Goal: Information Seeking & Learning: Find specific fact

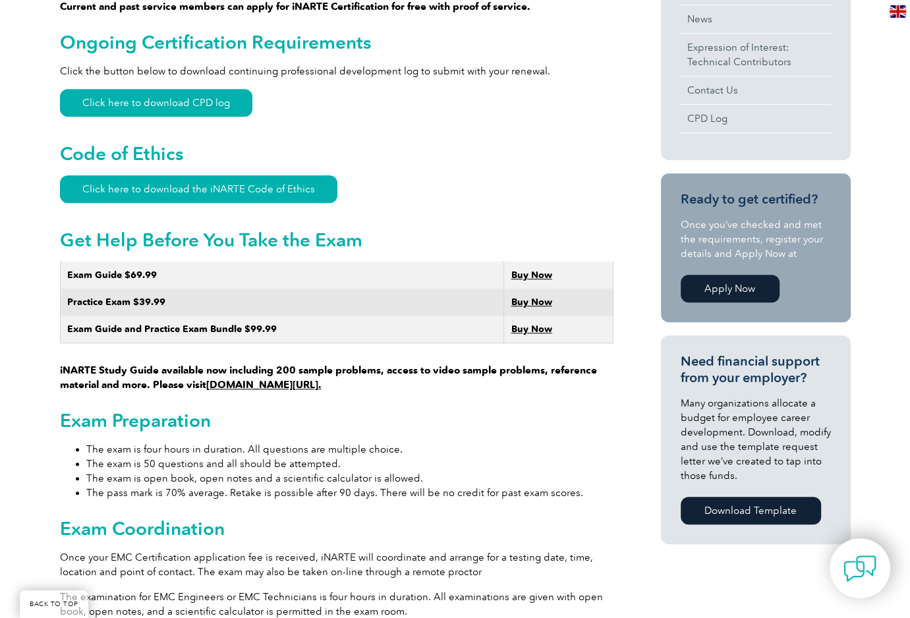
scroll to position [593, 0]
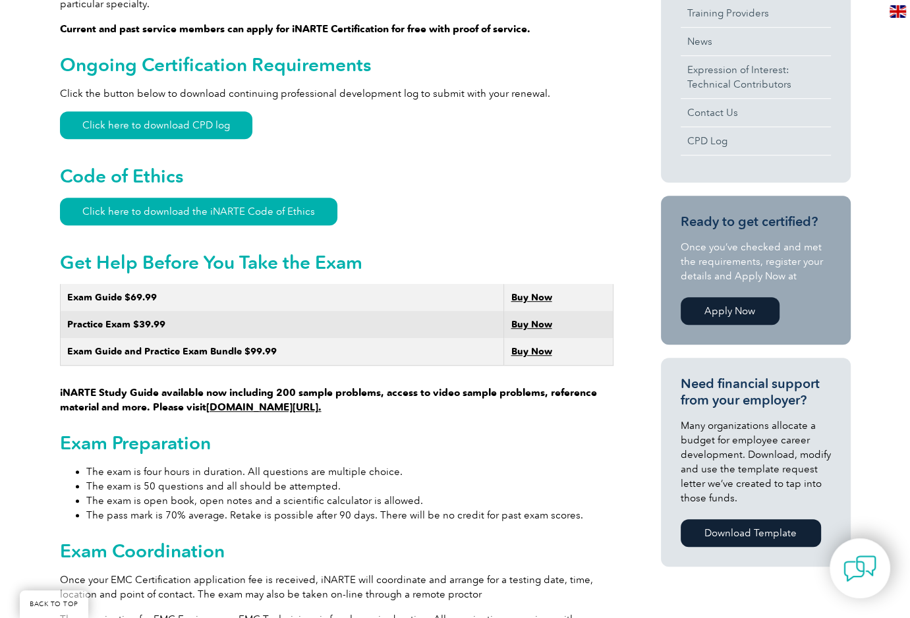
click at [901, 9] on img at bounding box center [898, 11] width 16 height 13
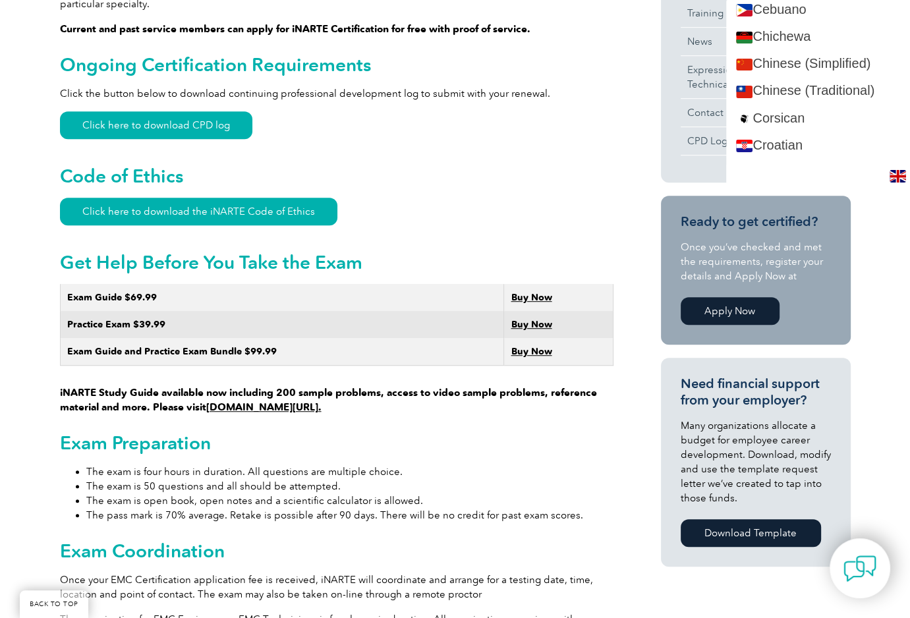
scroll to position [330, 0]
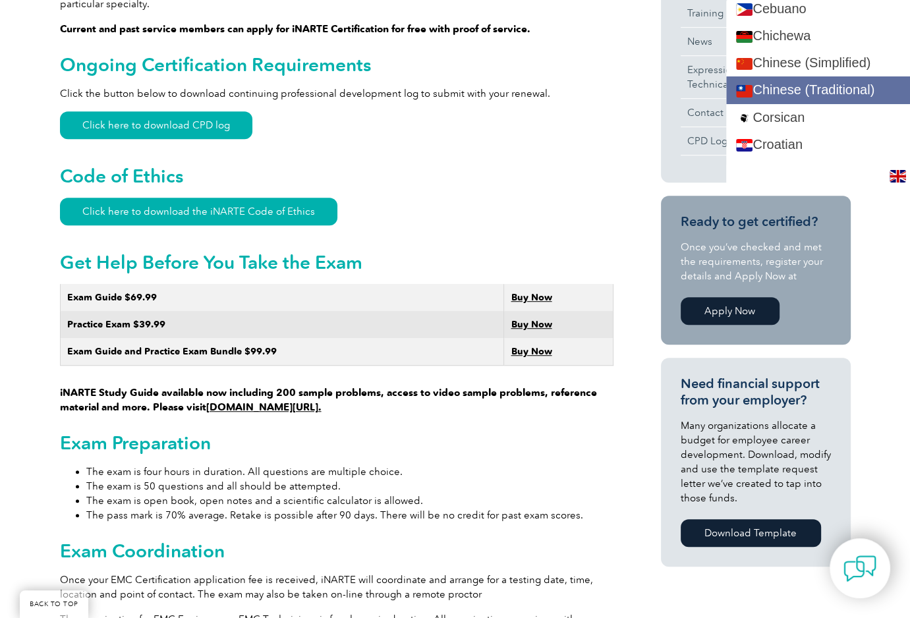
click at [834, 86] on link "Chinese (Traditional)" at bounding box center [818, 89] width 184 height 27
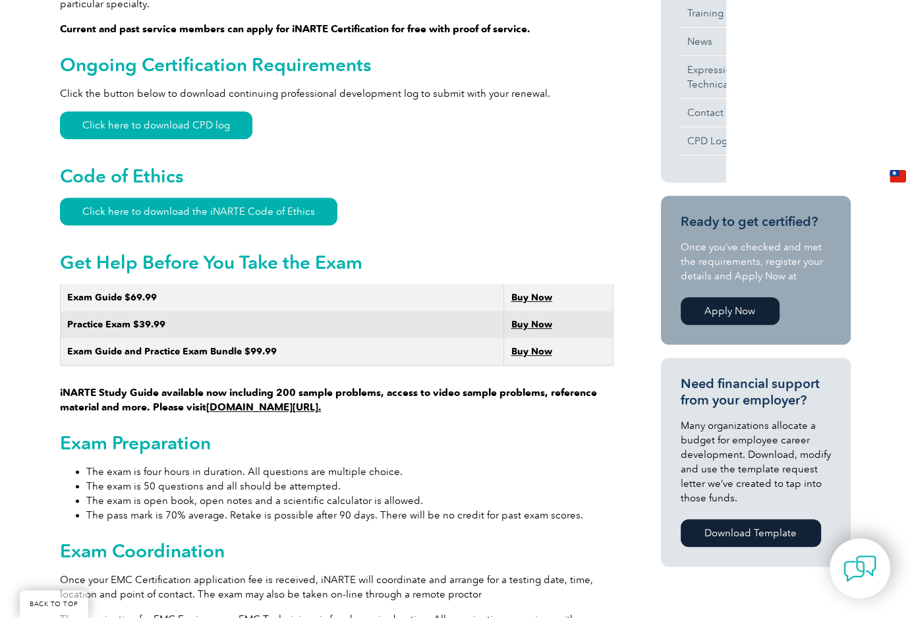
scroll to position [0, 0]
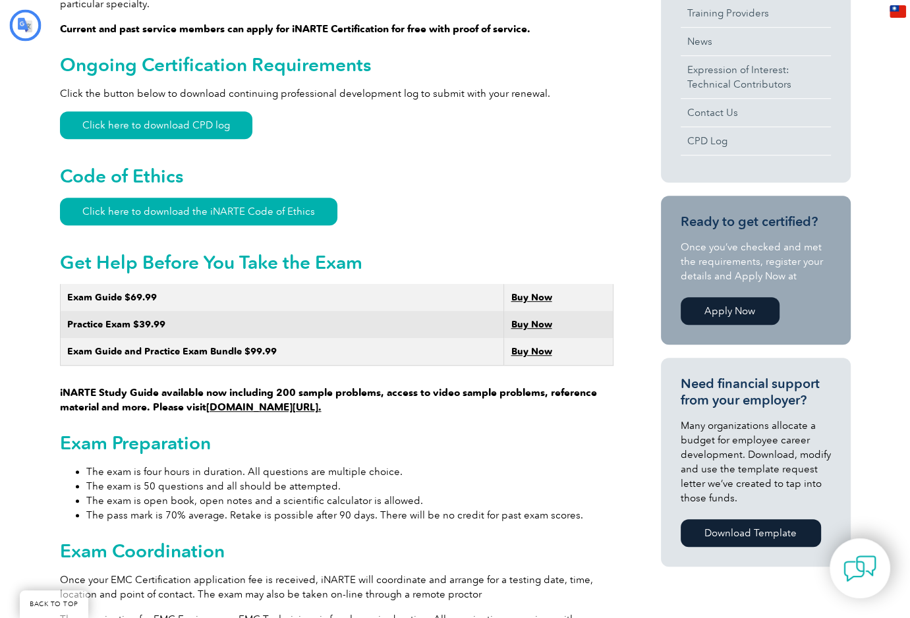
type input "搜尋"
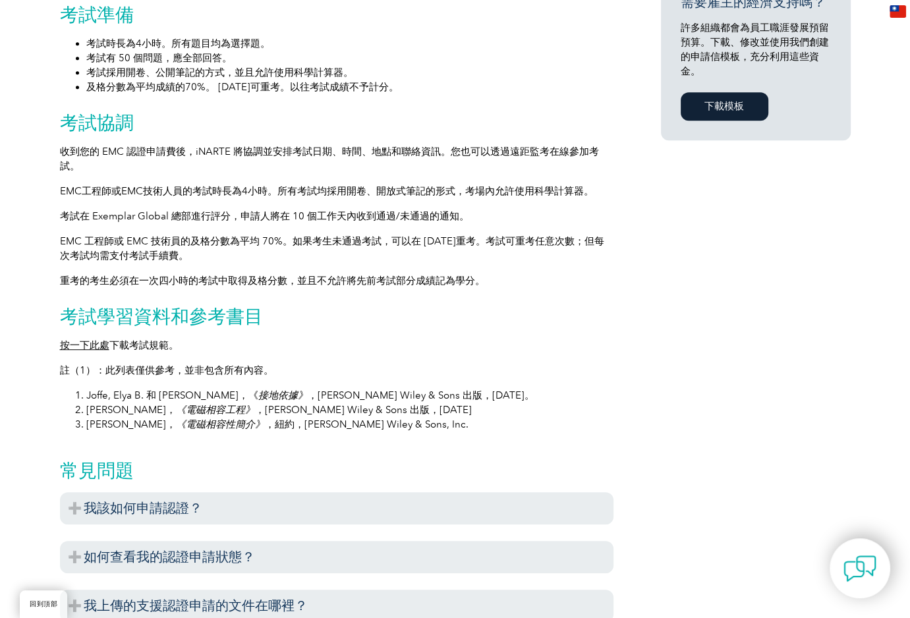
scroll to position [1016, 0]
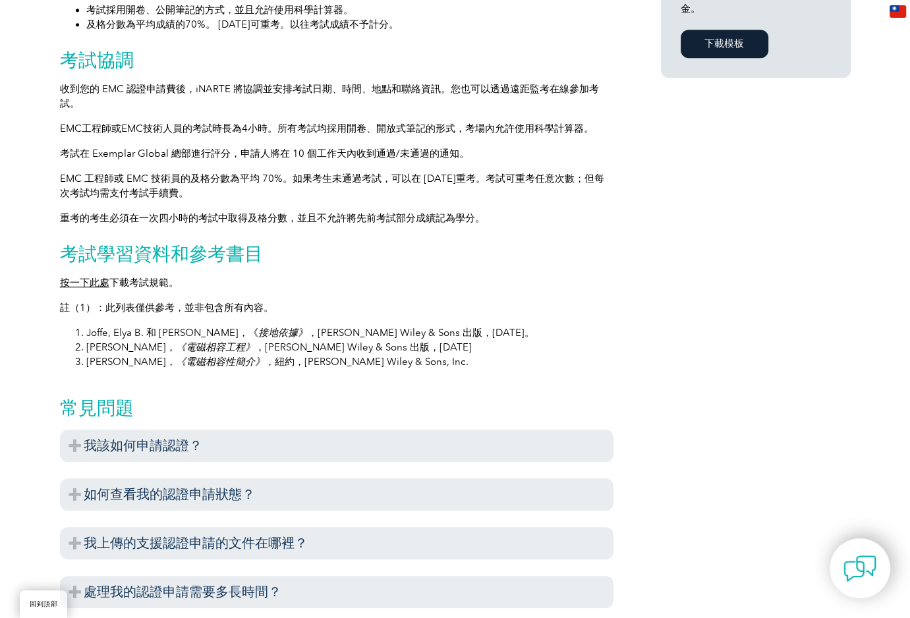
click at [199, 353] on font "《電磁相容工程》" at bounding box center [215, 347] width 79 height 12
click at [264, 352] on font "，[PERSON_NAME] Wiley & Sons 出版，[DATE]" at bounding box center [363, 347] width 217 height 12
drag, startPoint x: 169, startPoint y: 350, endPoint x: 235, endPoint y: 355, distance: 66.8
click at [235, 355] on li "Ott, Henry W.， 《電磁相容工程》 ，John Wiley & Sons 出版，2009 年" at bounding box center [349, 347] width 527 height 15
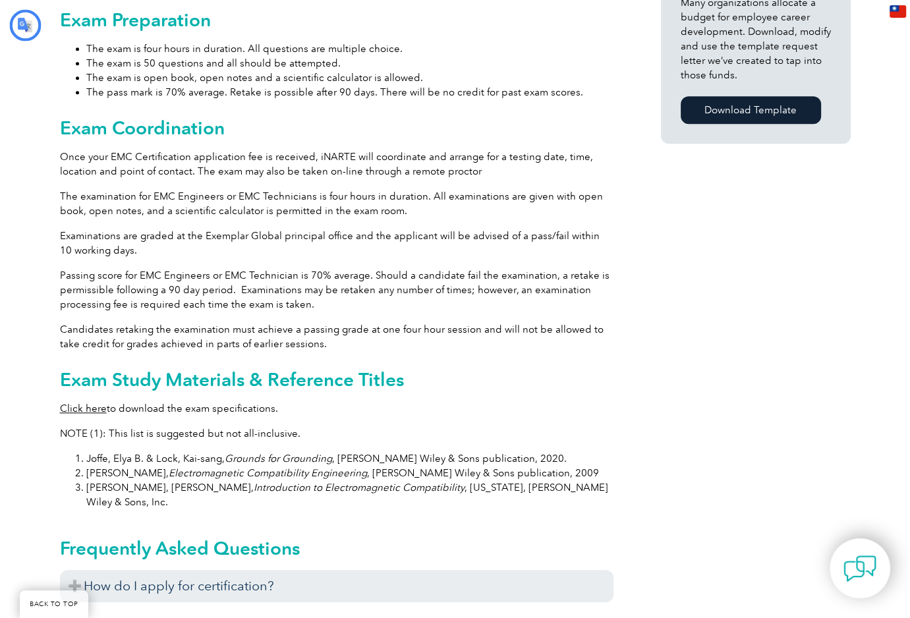
type input "搜尋"
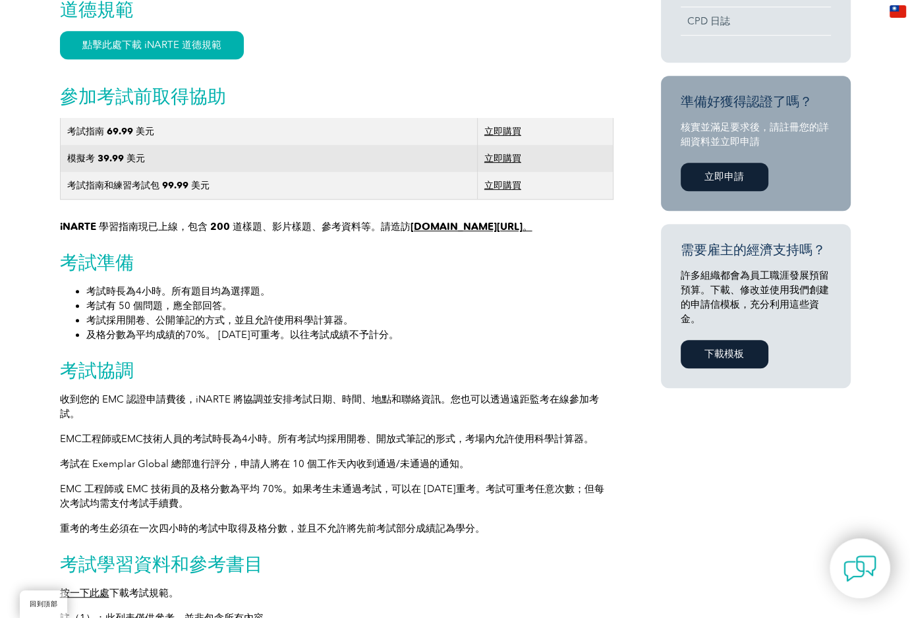
scroll to position [704, 0]
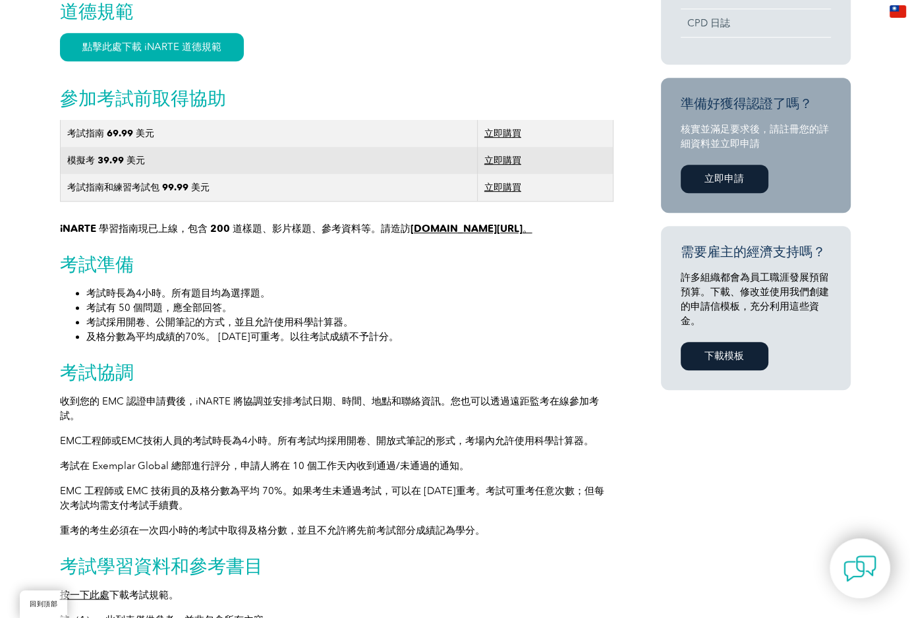
click at [896, 10] on img at bounding box center [898, 11] width 16 height 13
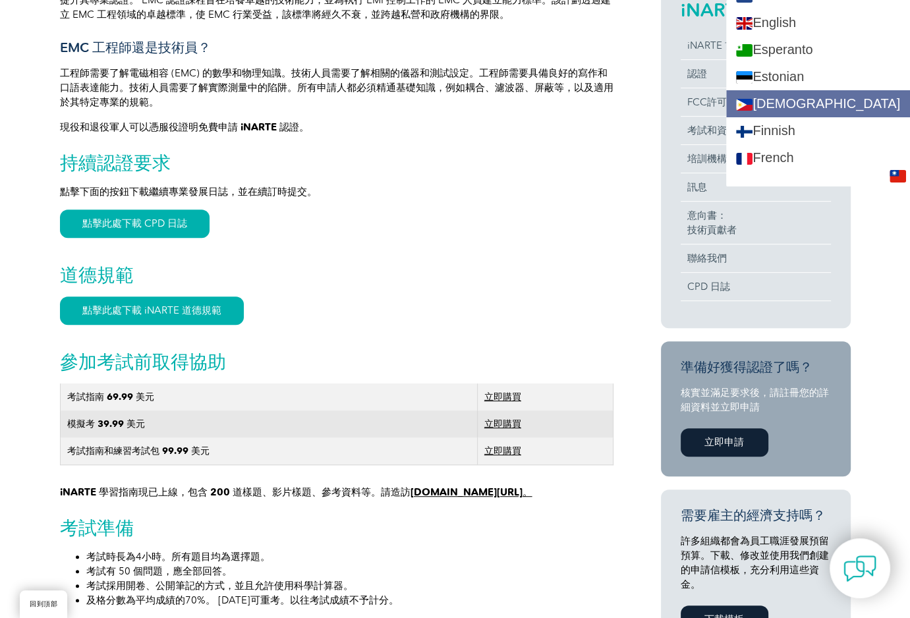
scroll to position [527, 0]
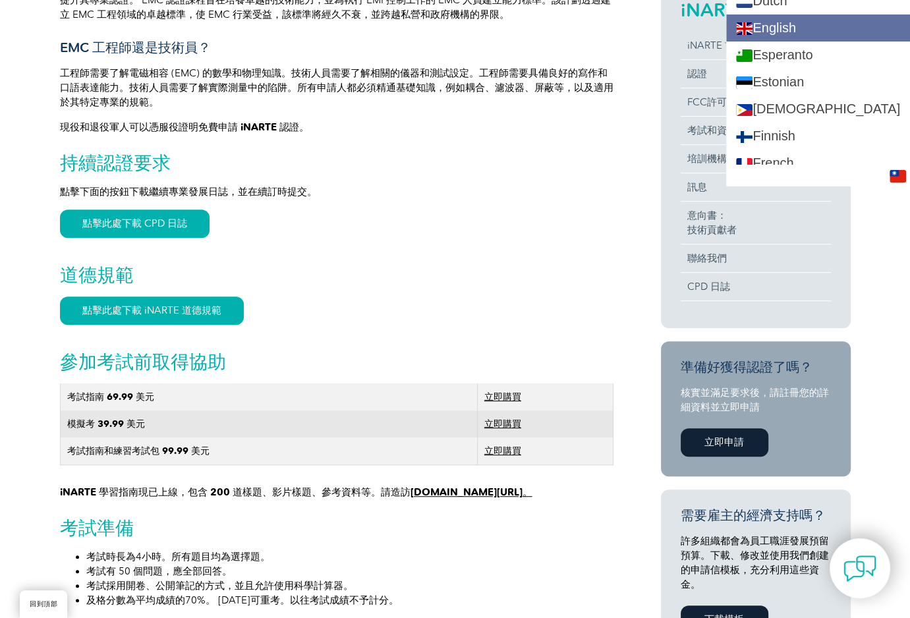
click at [812, 31] on link "English" at bounding box center [818, 28] width 184 height 27
type input "Search"
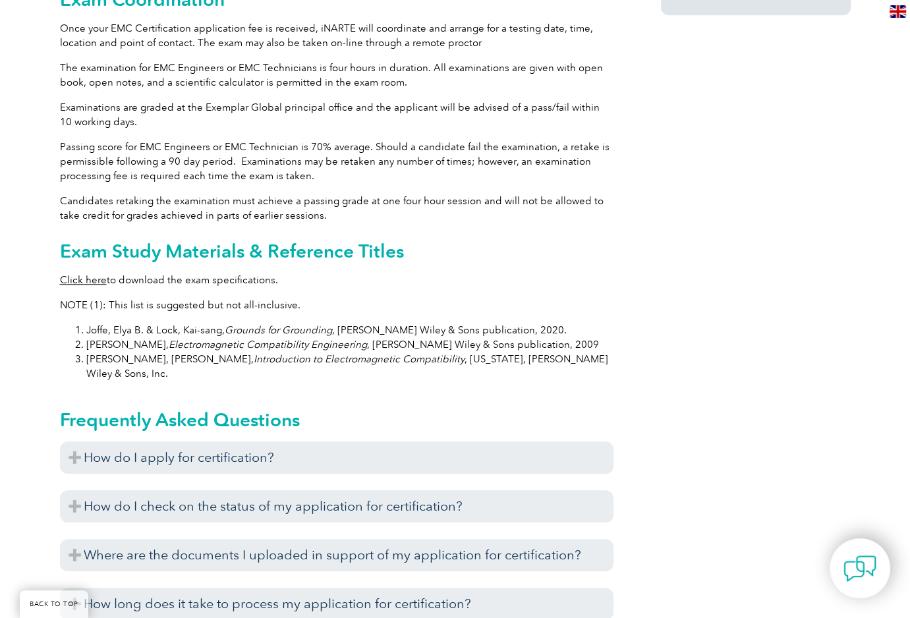
scroll to position [1160, 0]
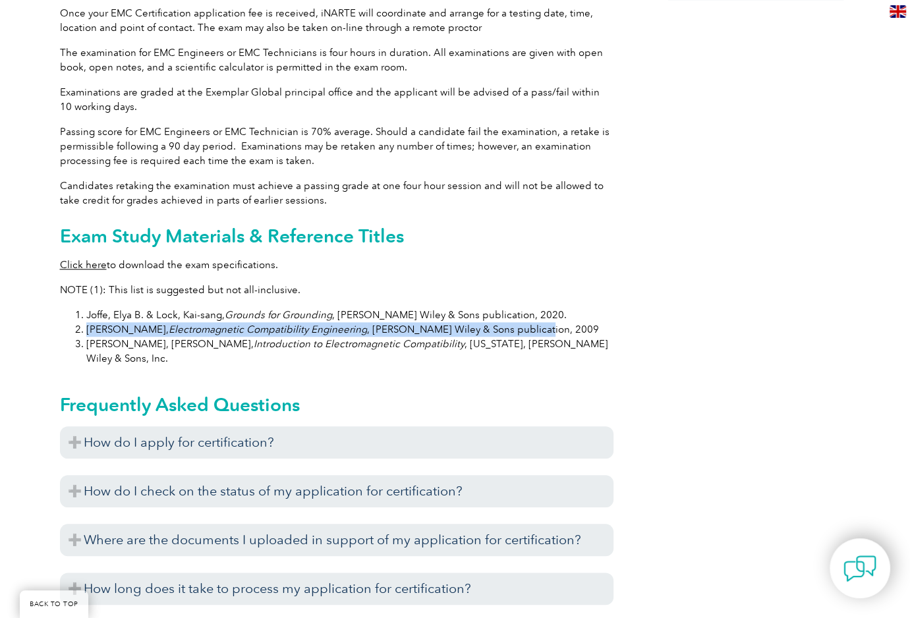
drag, startPoint x: 509, startPoint y: 312, endPoint x: 74, endPoint y: 310, distance: 435.0
click at [74, 310] on ol "Joffe, Elya B. & Lock, Kai-sang, Grounds for Grounding , [PERSON_NAME] Wiley & …" at bounding box center [337, 337] width 554 height 58
copy li "[PERSON_NAME], [PERSON_NAME], Electromagnetic Compatibility Engineering , [PERS…"
